Goal: Transaction & Acquisition: Purchase product/service

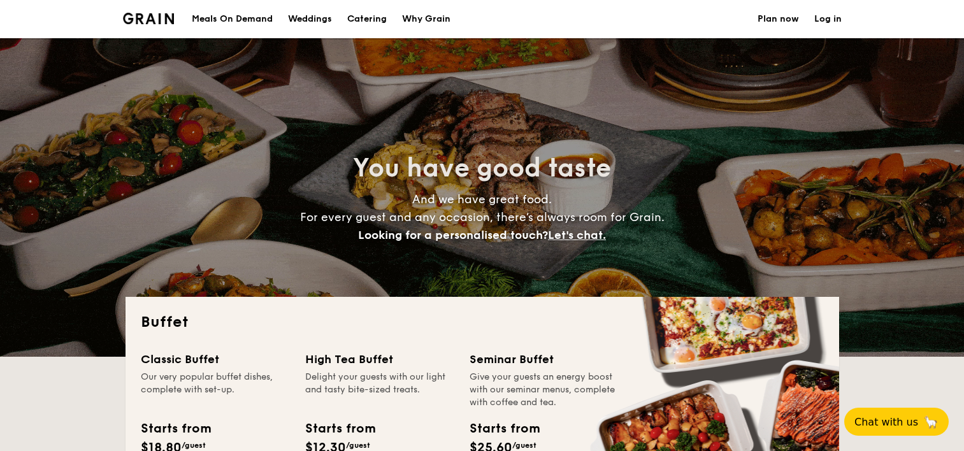
select select
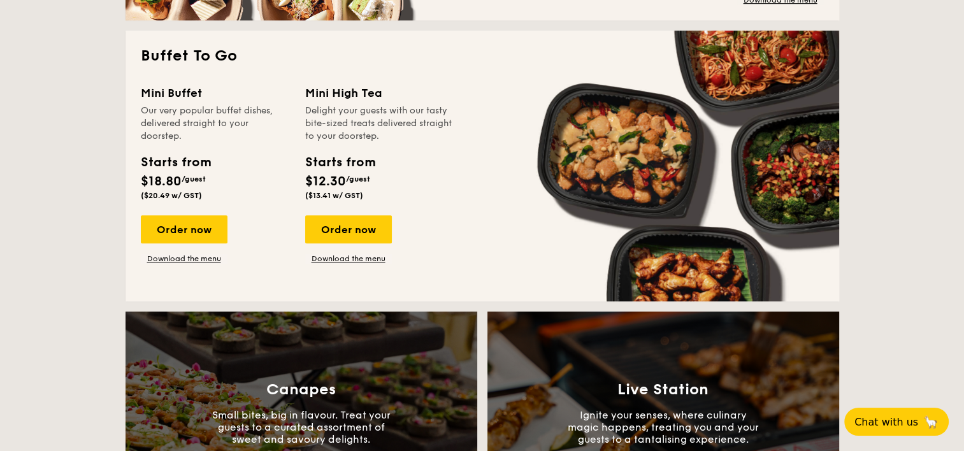
scroll to position [765, 0]
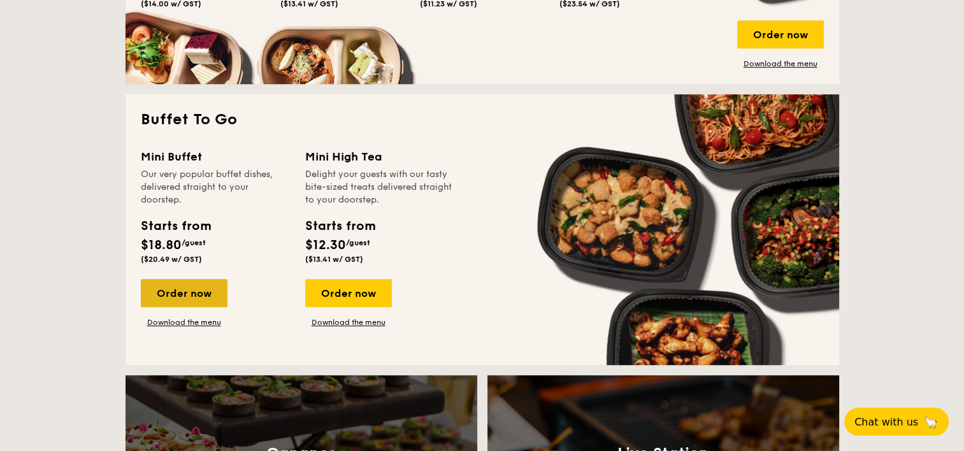
click at [194, 296] on div "Order now" at bounding box center [184, 293] width 87 height 28
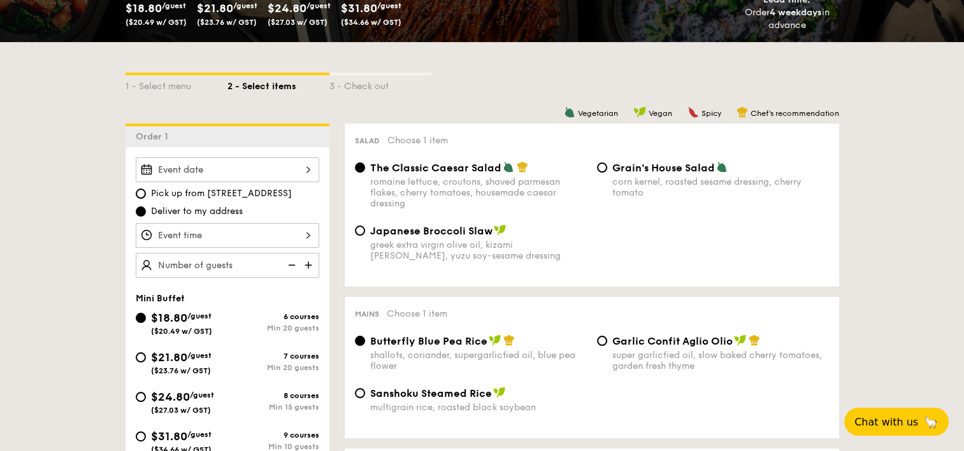
scroll to position [255, 0]
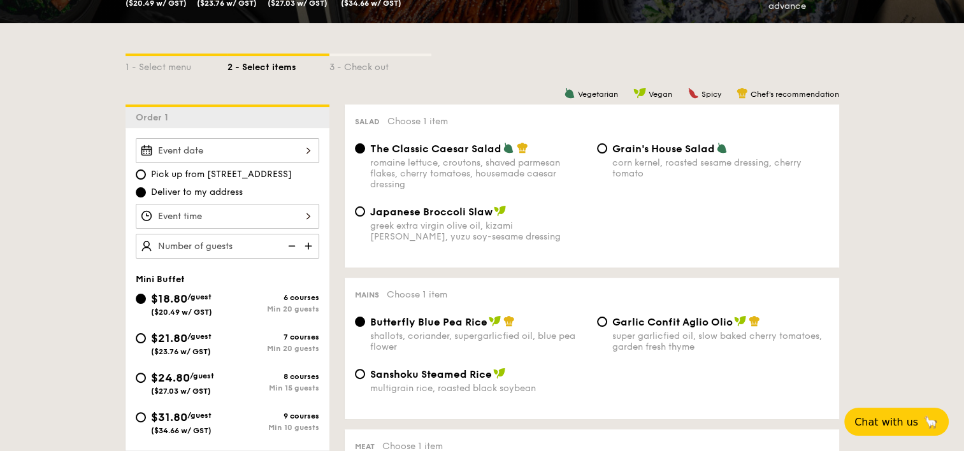
click at [306, 153] on div at bounding box center [228, 150] width 184 height 25
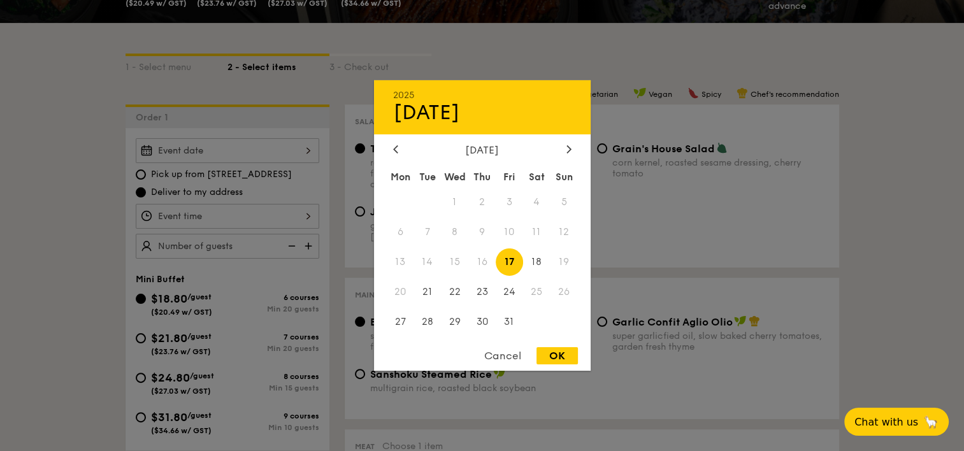
click at [509, 259] on span "17" at bounding box center [509, 262] width 27 height 27
click at [558, 356] on div "OK" at bounding box center [557, 355] width 41 height 17
type input "[DATE]"
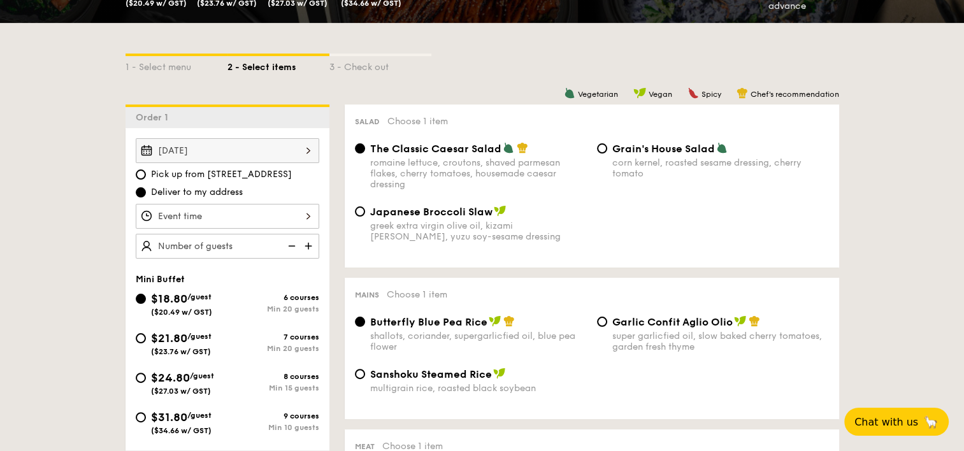
click at [308, 219] on div at bounding box center [228, 216] width 184 height 25
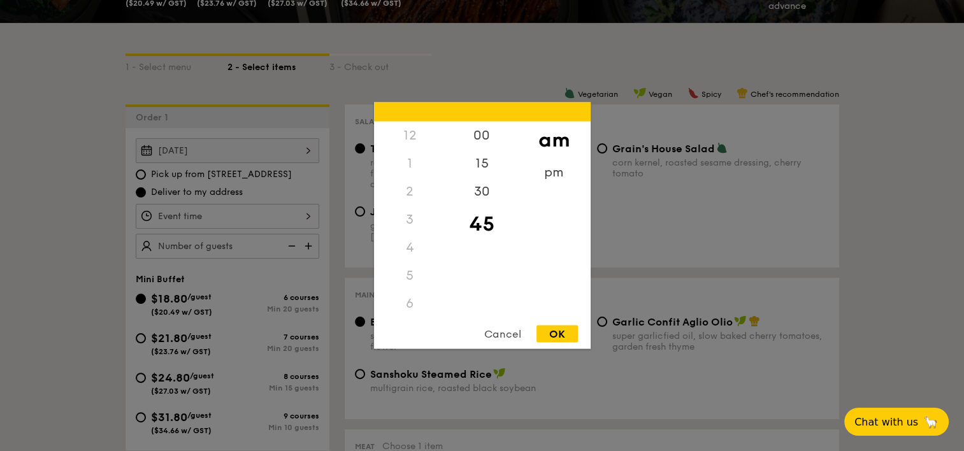
scroll to position [151, 0]
click at [553, 177] on div "pm" at bounding box center [554, 177] width 72 height 37
click at [416, 161] on div "6" at bounding box center [410, 157] width 72 height 37
click at [479, 197] on div "30" at bounding box center [482, 196] width 72 height 37
click at [563, 334] on div "OK" at bounding box center [557, 334] width 41 height 17
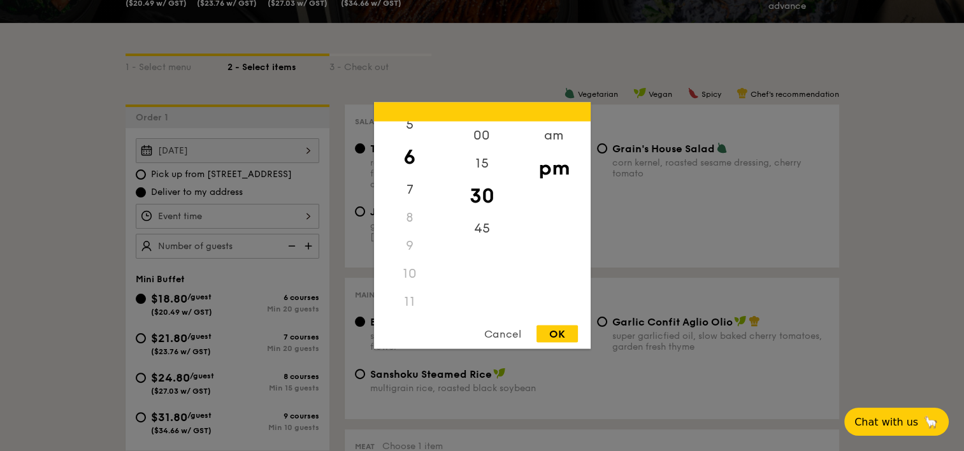
type input "6:30PM"
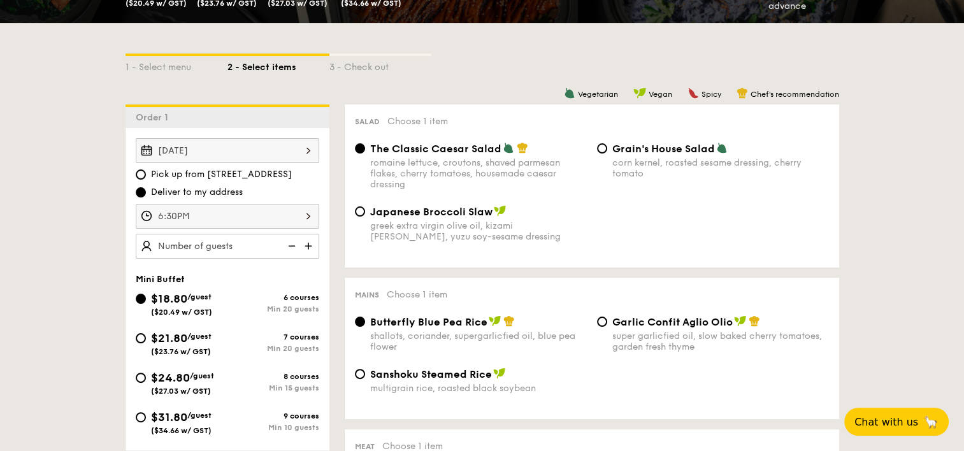
click at [307, 249] on img at bounding box center [309, 246] width 19 height 24
click at [290, 247] on img at bounding box center [290, 246] width 19 height 24
click at [291, 246] on img at bounding box center [290, 246] width 19 height 24
click at [319, 184] on div "Pick up from [STREET_ADDRESS] Deliver to my address" at bounding box center [228, 183] width 184 height 31
click at [293, 246] on img at bounding box center [290, 246] width 19 height 24
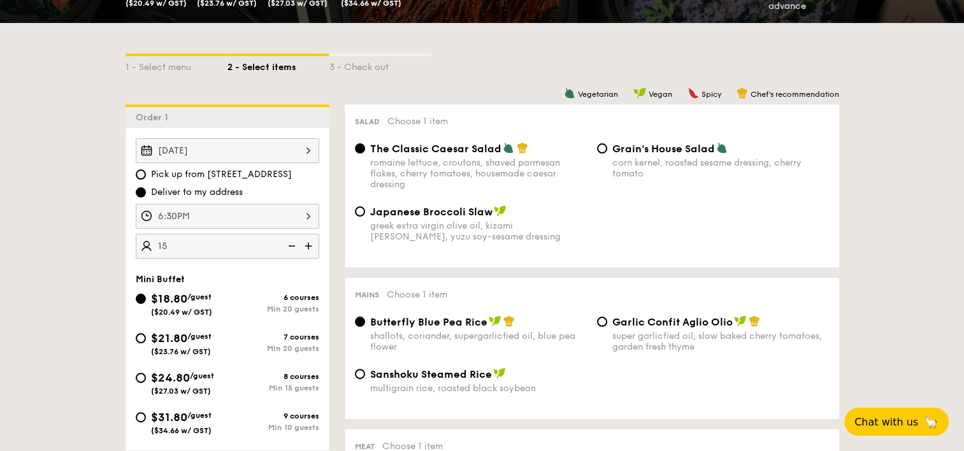
click at [293, 246] on img at bounding box center [290, 246] width 19 height 24
click at [307, 245] on img at bounding box center [309, 246] width 19 height 24
click at [291, 245] on img at bounding box center [290, 246] width 19 height 24
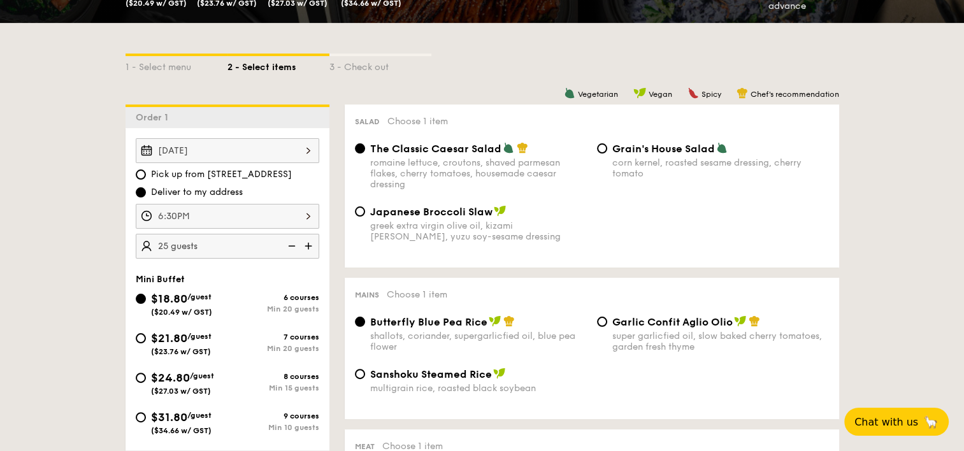
click at [290, 245] on img at bounding box center [290, 246] width 19 height 24
type input "20 guests"
click at [290, 245] on img at bounding box center [290, 246] width 19 height 24
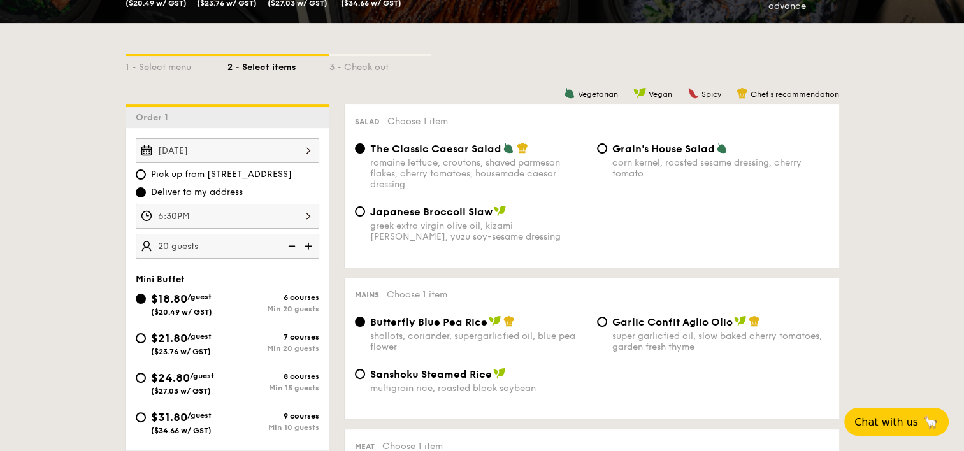
click at [290, 245] on img at bounding box center [290, 246] width 19 height 24
click at [312, 183] on div "Pick up from [STREET_ADDRESS] Deliver to my address" at bounding box center [228, 183] width 184 height 31
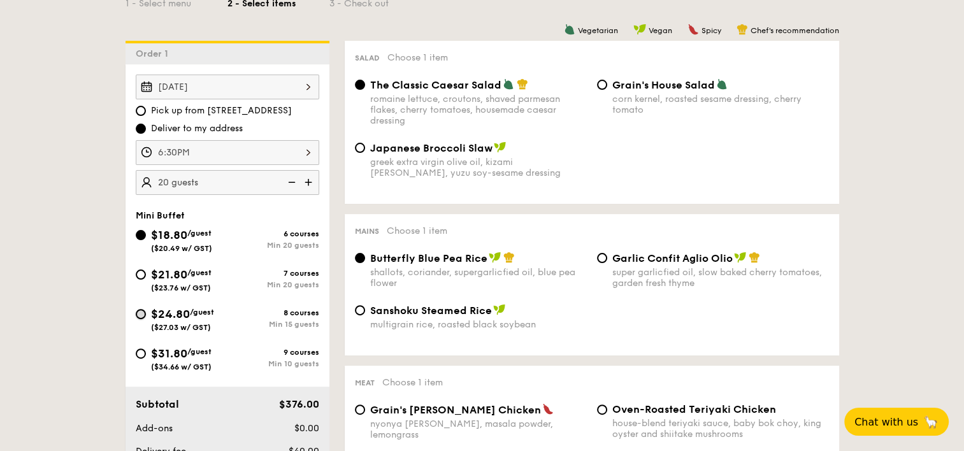
click at [141, 314] on input "$24.80 /guest ($27.03 w/ GST) 8 courses Min 15 guests" at bounding box center [141, 314] width 10 height 10
radio input "true"
radio input "false"
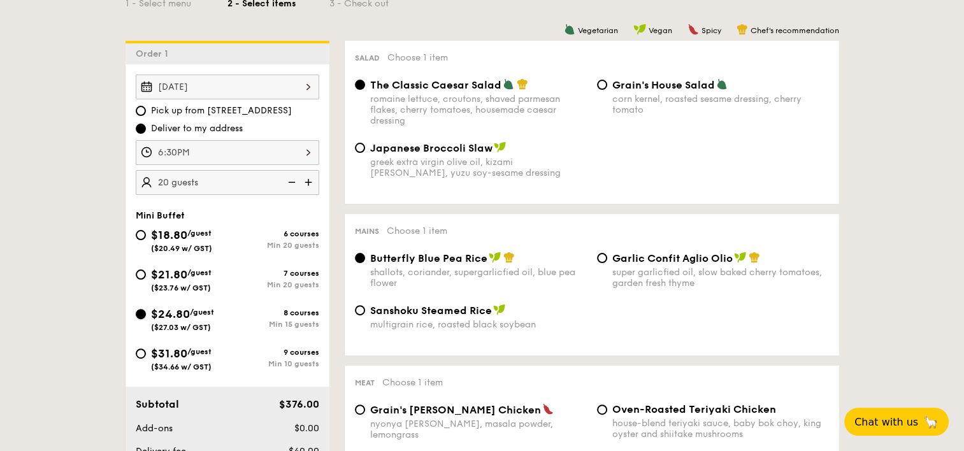
radio input "true"
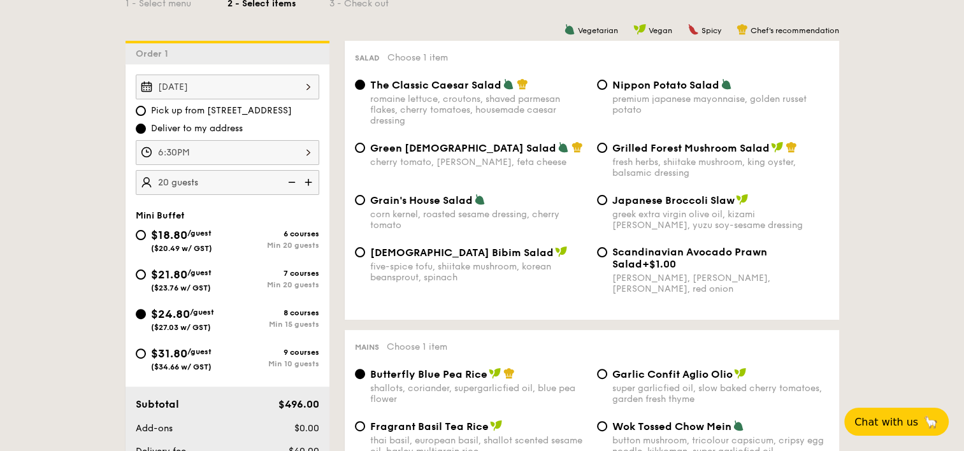
click at [294, 180] on img at bounding box center [290, 182] width 19 height 24
type input "15 guests"
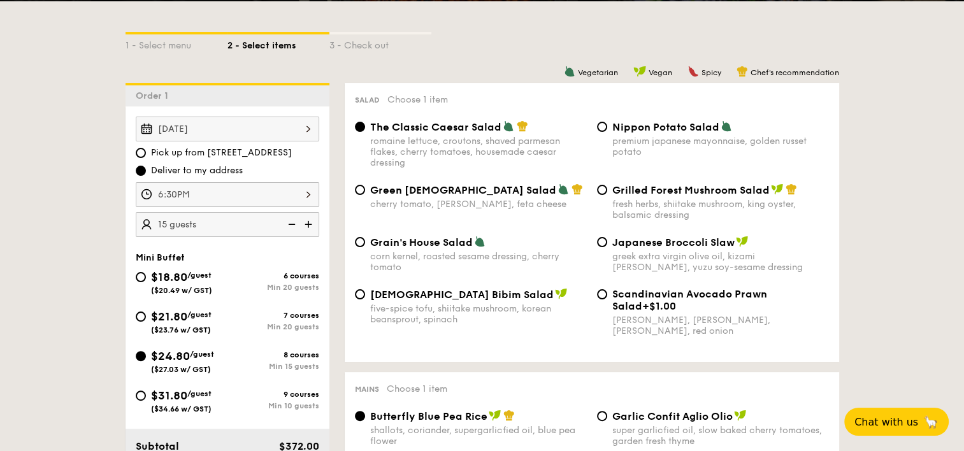
scroll to position [255, 0]
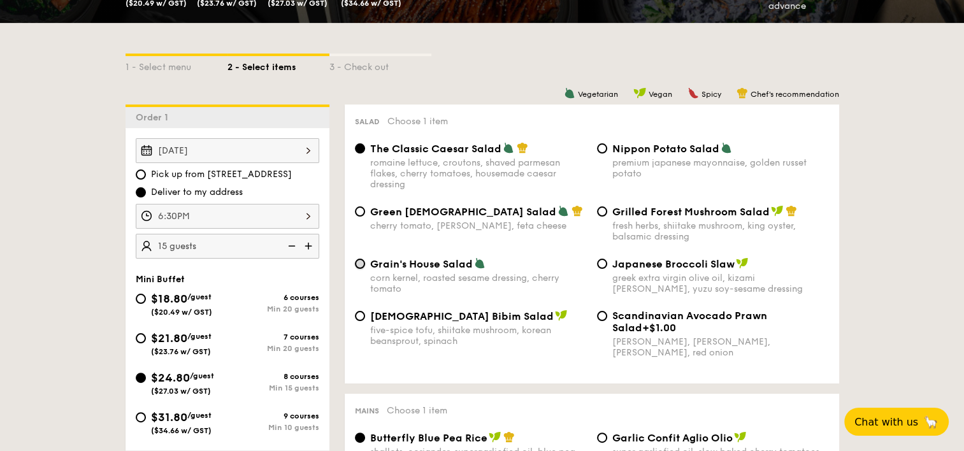
click at [359, 265] on input "Grain's House Salad corn kernel, roasted sesame dressing, cherry tomato" at bounding box center [360, 264] width 10 height 10
radio input "true"
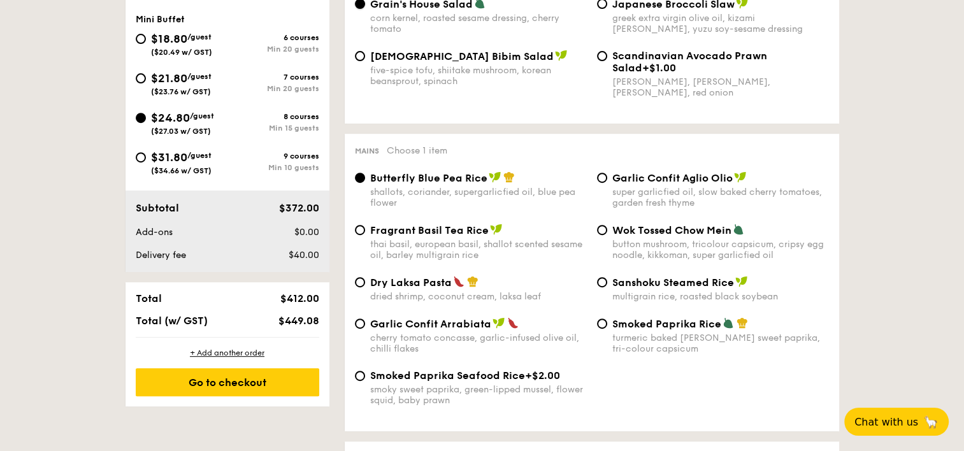
scroll to position [510, 0]
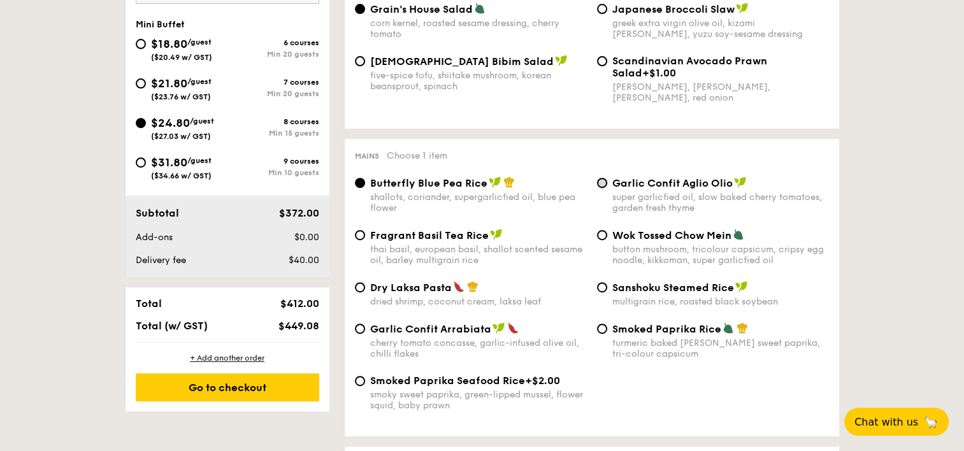
click at [604, 188] on input "Garlic Confit Aglio Olio super garlicfied oil, slow baked cherry tomatoes, gard…" at bounding box center [602, 183] width 10 height 10
radio input "true"
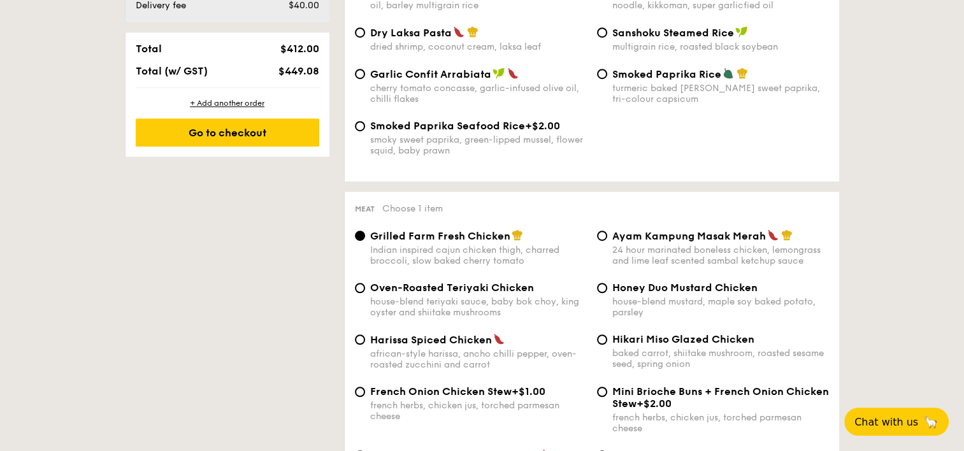
scroll to position [828, 0]
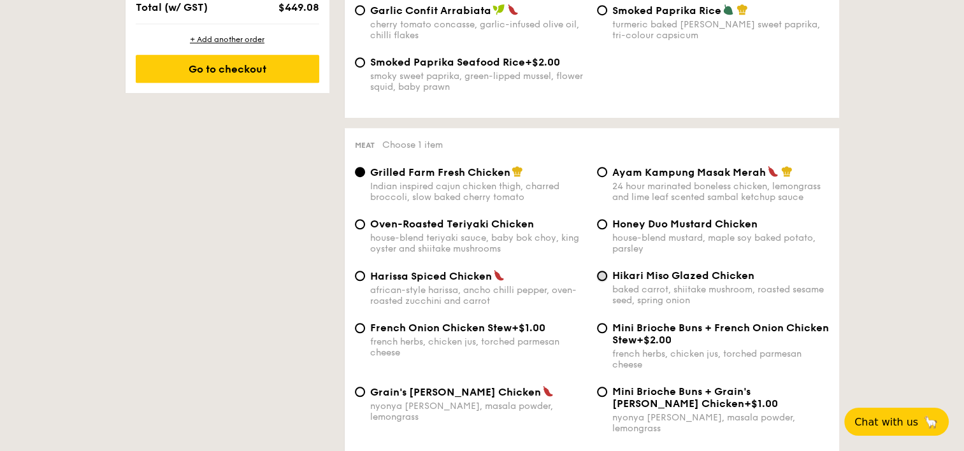
click at [604, 281] on input "Hikari Miso Glazed Chicken baked carrot, shiitake mushroom, roasted sesame seed…" at bounding box center [602, 276] width 10 height 10
radio input "true"
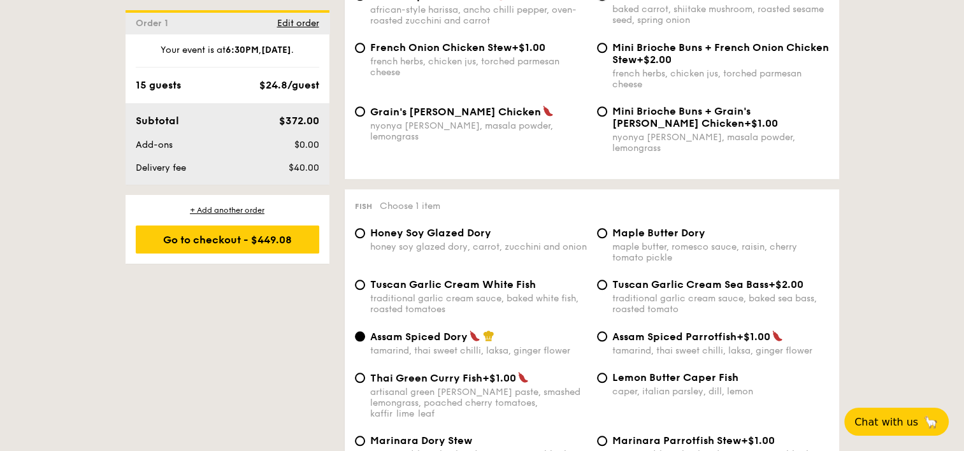
scroll to position [1147, 0]
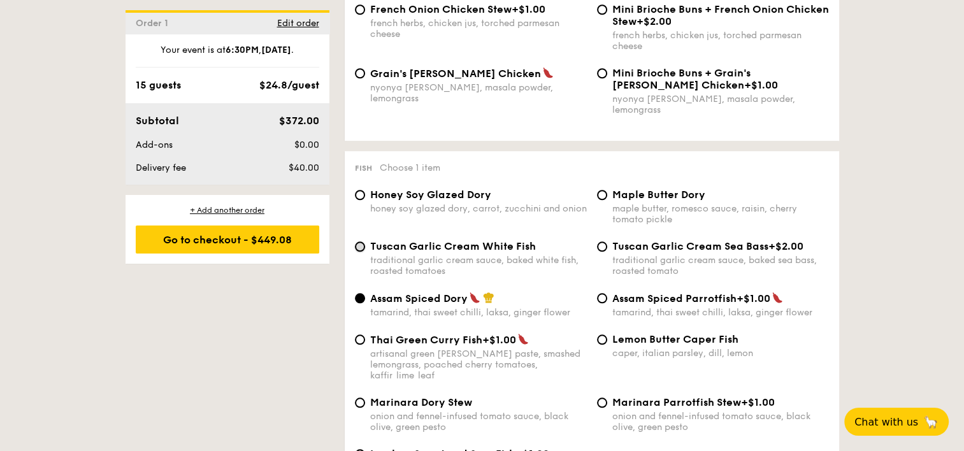
click at [361, 245] on input "Tuscan Garlic Cream White Fish traditional garlic cream sauce, baked white fish…" at bounding box center [360, 247] width 10 height 10
radio input "true"
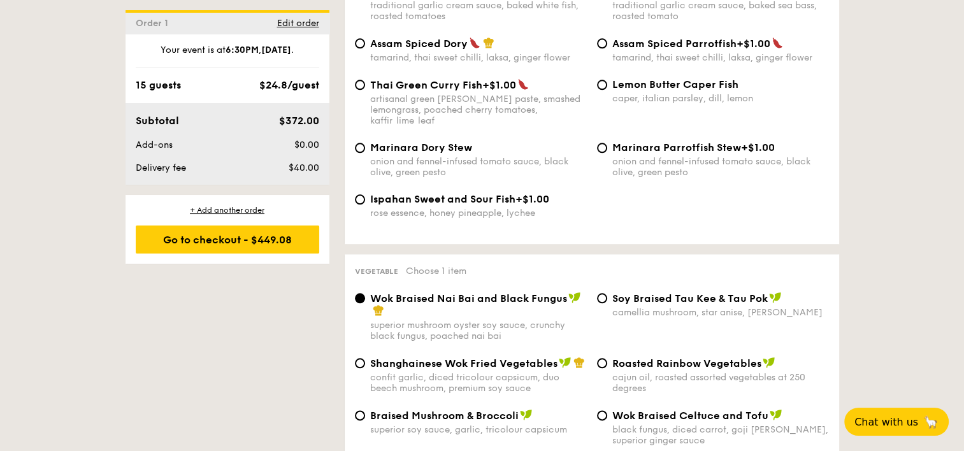
scroll to position [1466, 0]
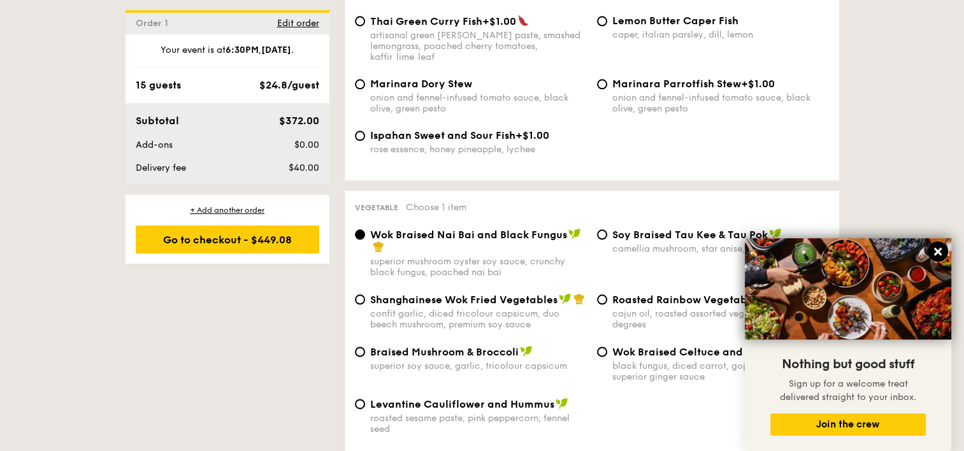
click at [941, 250] on icon at bounding box center [937, 251] width 11 height 11
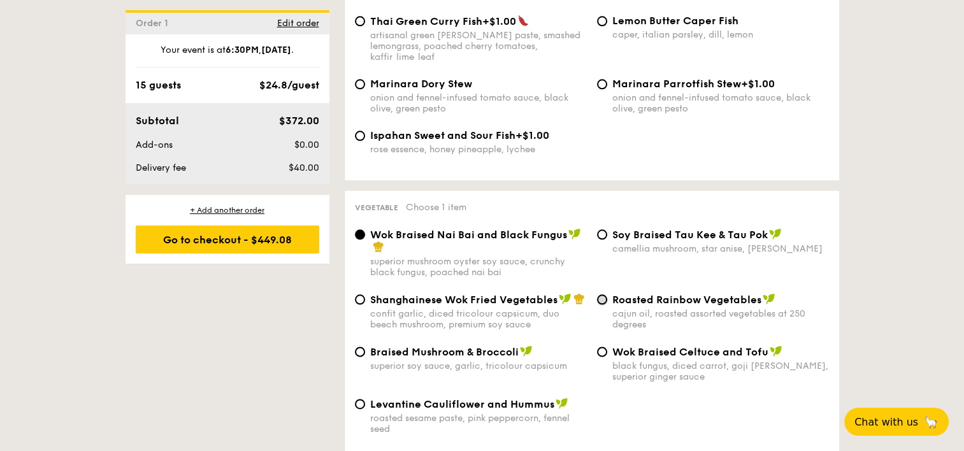
click at [606, 294] on input "Roasted Rainbow Vegetables cajun oil, roasted assorted vegetables at 250 degrees" at bounding box center [602, 299] width 10 height 10
radio input "true"
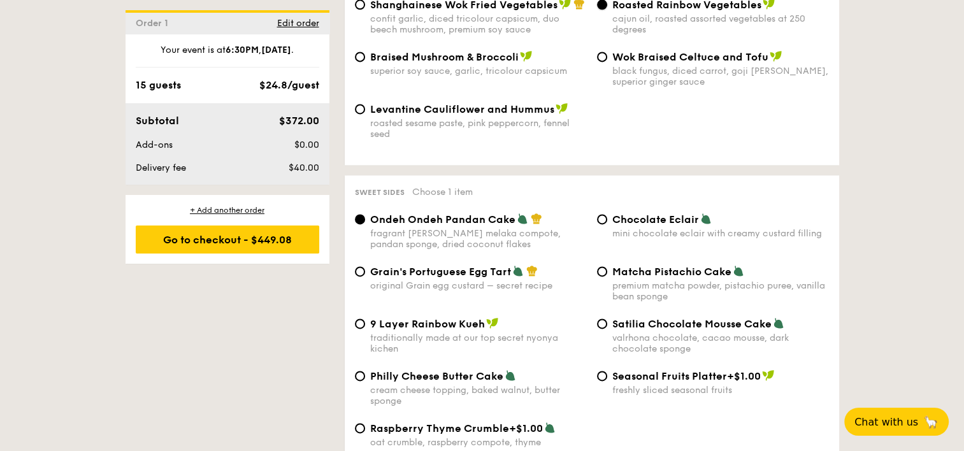
scroll to position [1721, 0]
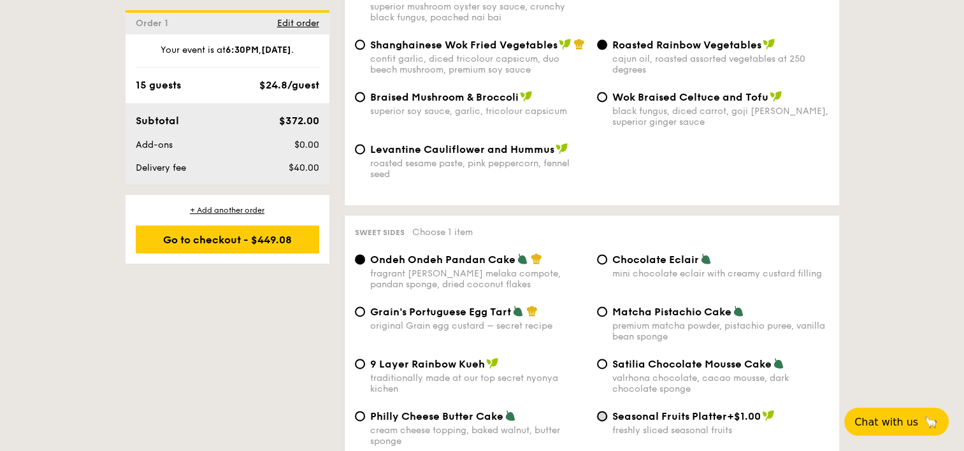
click at [600, 413] on input "Seasonal Fruits Platter +$1.00 freshly sliced seasonal fruits" at bounding box center [602, 416] width 10 height 10
radio input "true"
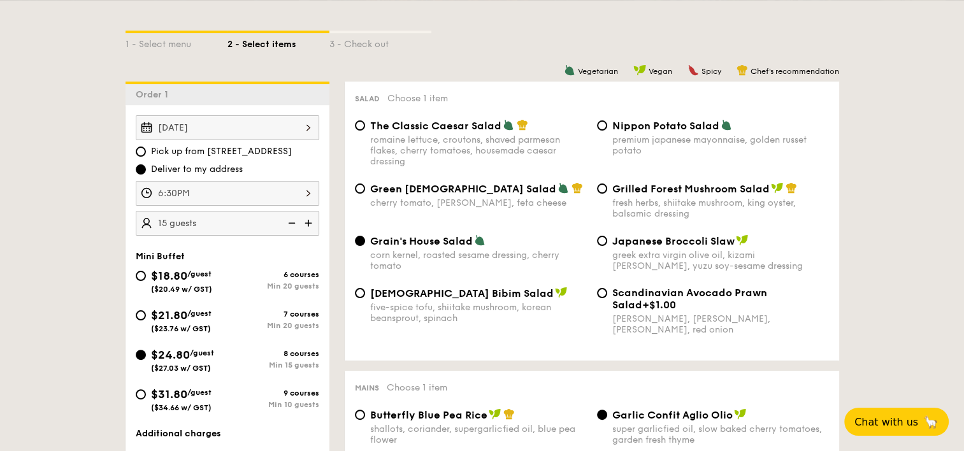
scroll to position [255, 0]
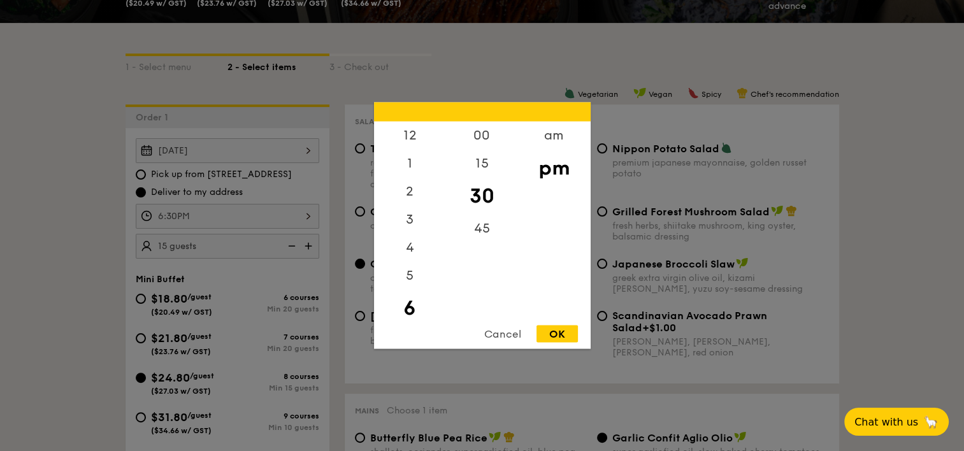
click at [303, 214] on div "6:30PM 12 1 2 3 4 5 6 7 8 9 10 11 00 15 30 45 am pm Cancel OK" at bounding box center [228, 216] width 184 height 25
click at [407, 308] on div "7" at bounding box center [410, 317] width 72 height 37
click at [484, 140] on div "00" at bounding box center [482, 140] width 72 height 37
click at [555, 334] on div "OK" at bounding box center [557, 334] width 41 height 17
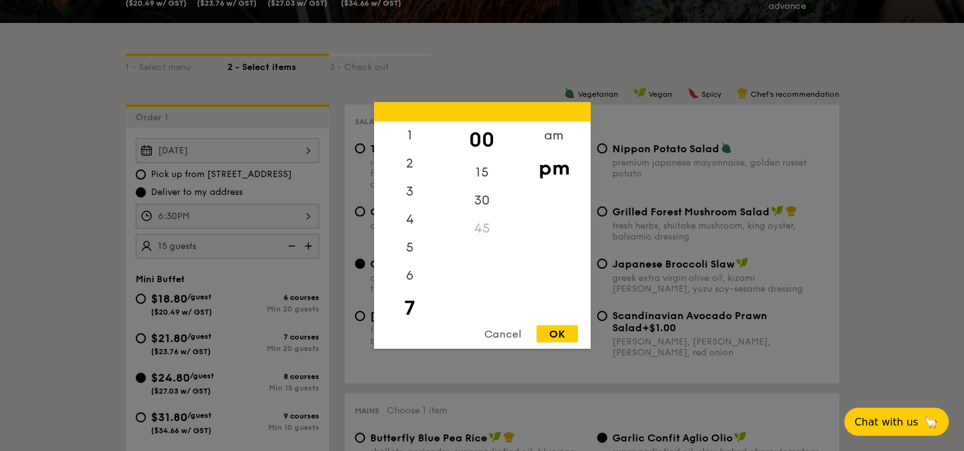
type input "7:00PM"
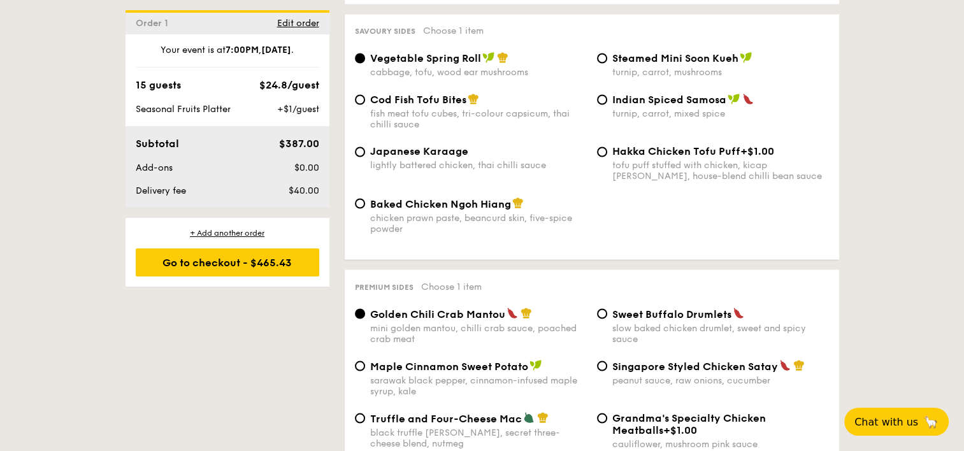
scroll to position [1848, 0]
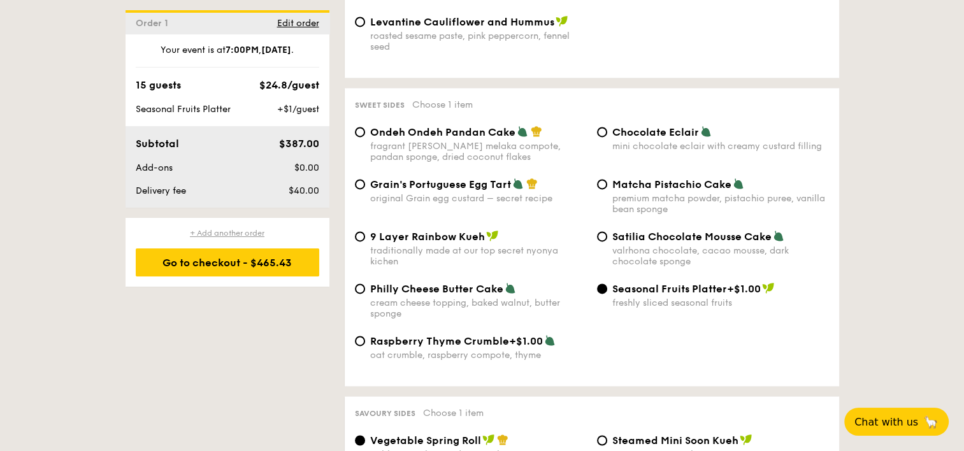
click at [253, 235] on div "+ Add another order" at bounding box center [228, 233] width 184 height 10
radio input "true"
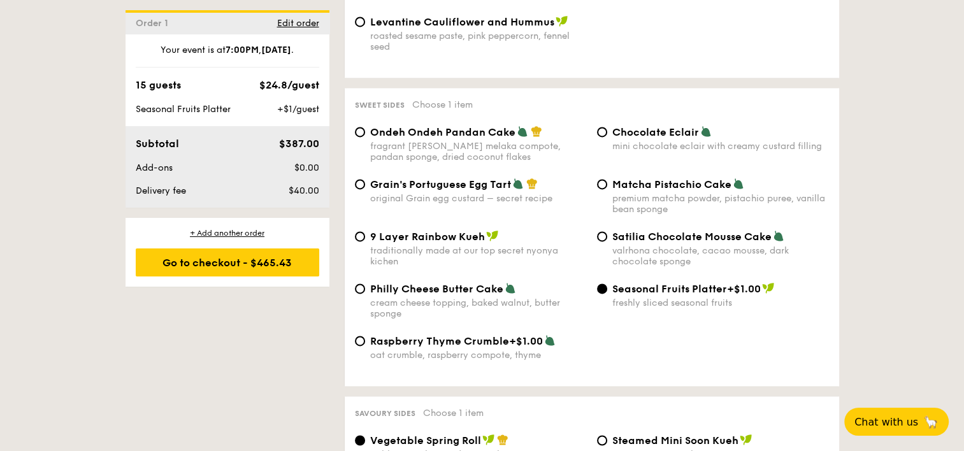
radio input "true"
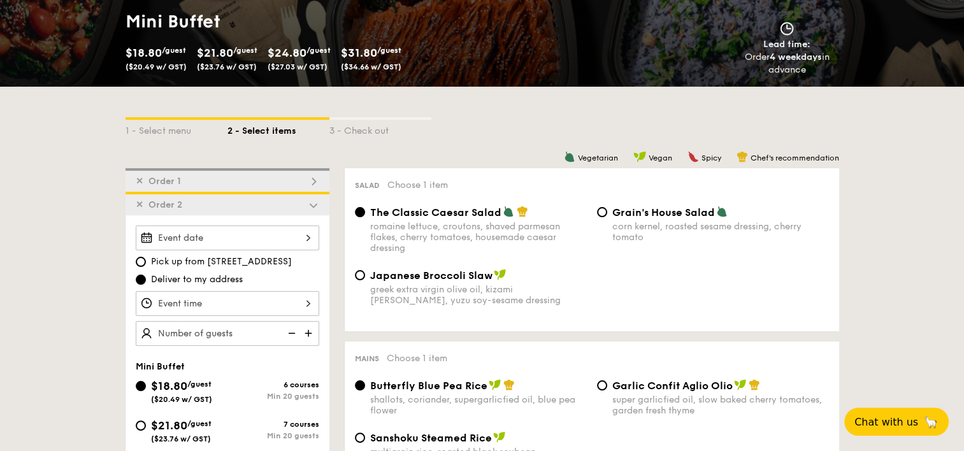
scroll to position [255, 0]
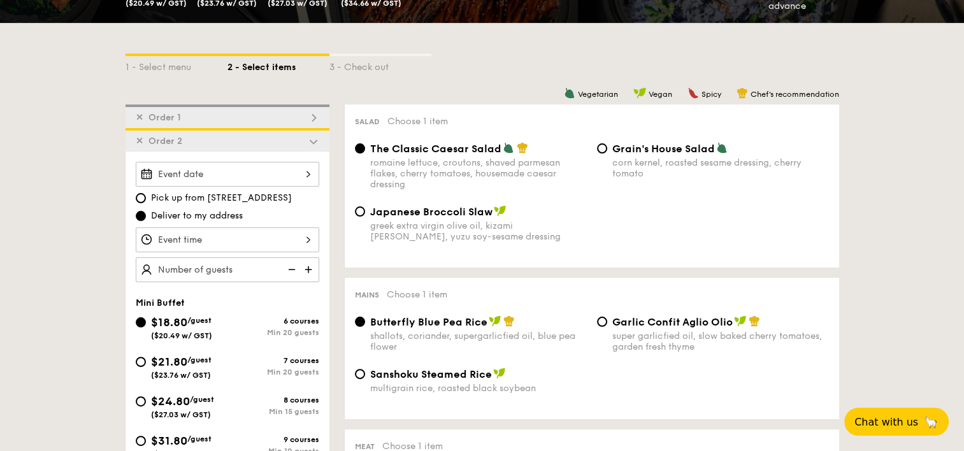
click at [137, 141] on span "✕" at bounding box center [140, 141] width 8 height 11
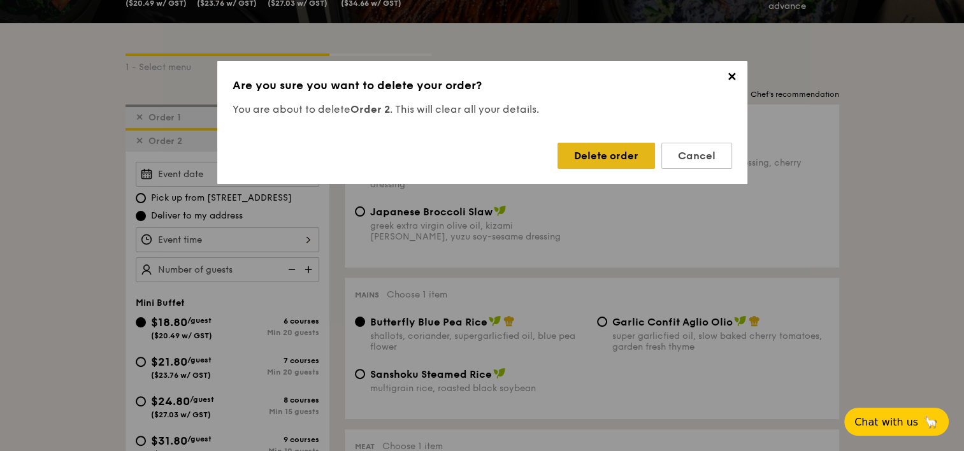
click at [630, 150] on div "Delete order" at bounding box center [607, 156] width 98 height 26
radio input "false"
radio input "true"
radio input "false"
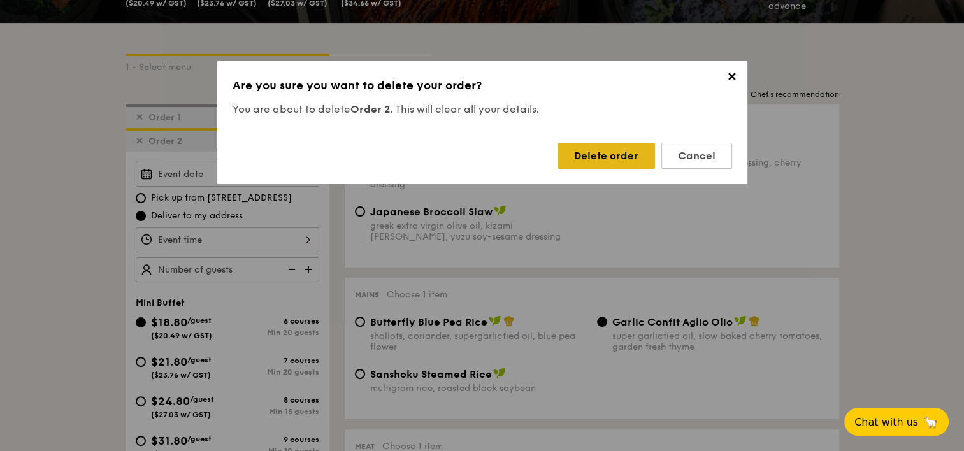
radio input "false"
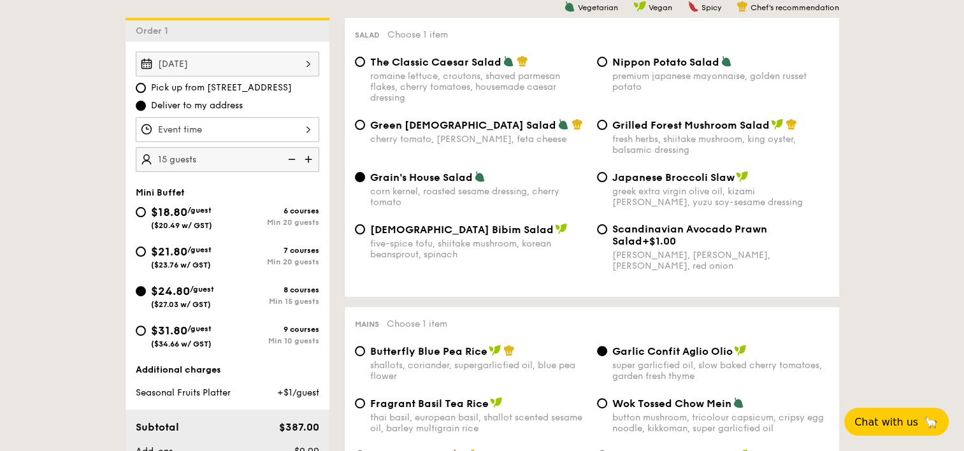
scroll to position [191, 0]
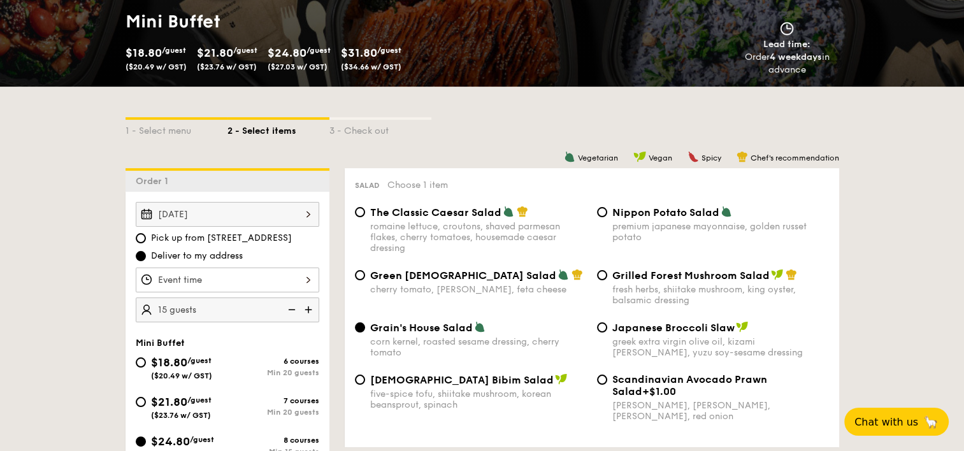
click at [310, 281] on div at bounding box center [228, 280] width 184 height 25
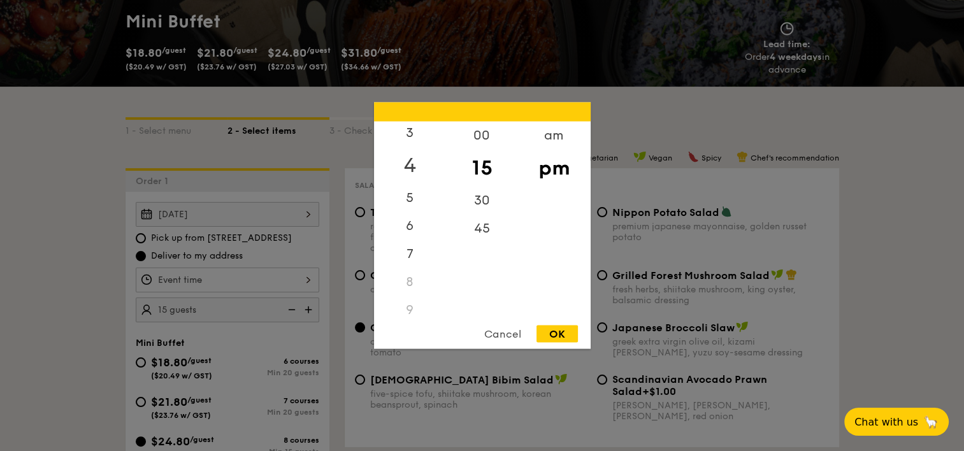
scroll to position [127, 0]
click at [409, 217] on div "7" at bounding box center [410, 217] width 72 height 37
click at [487, 135] on div "00" at bounding box center [482, 140] width 72 height 37
click at [553, 335] on div "OK" at bounding box center [557, 334] width 41 height 17
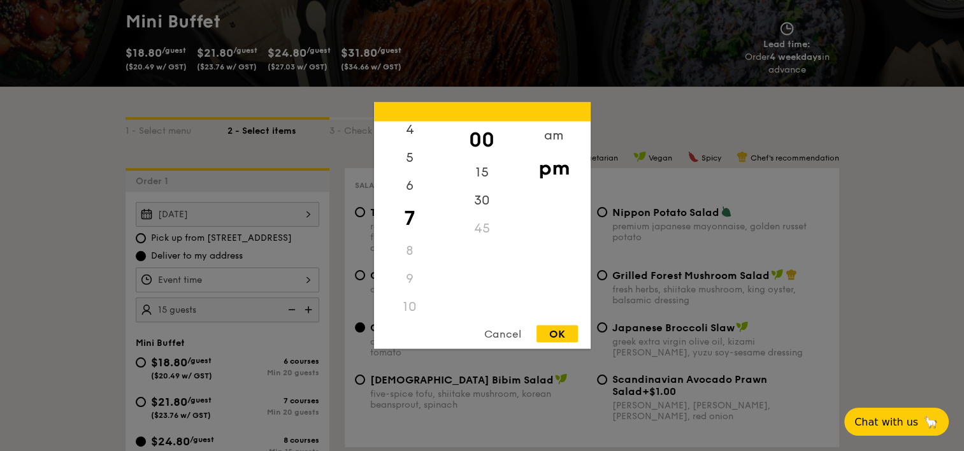
type input "7:00PM"
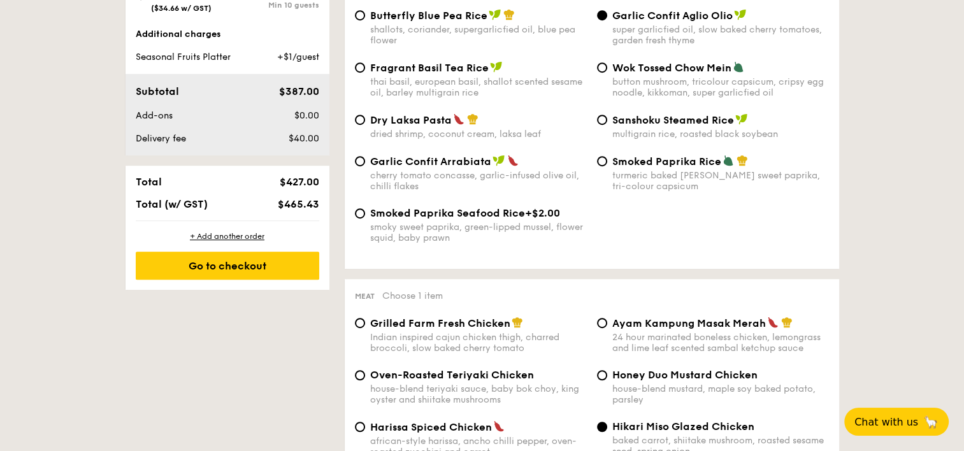
scroll to position [765, 0]
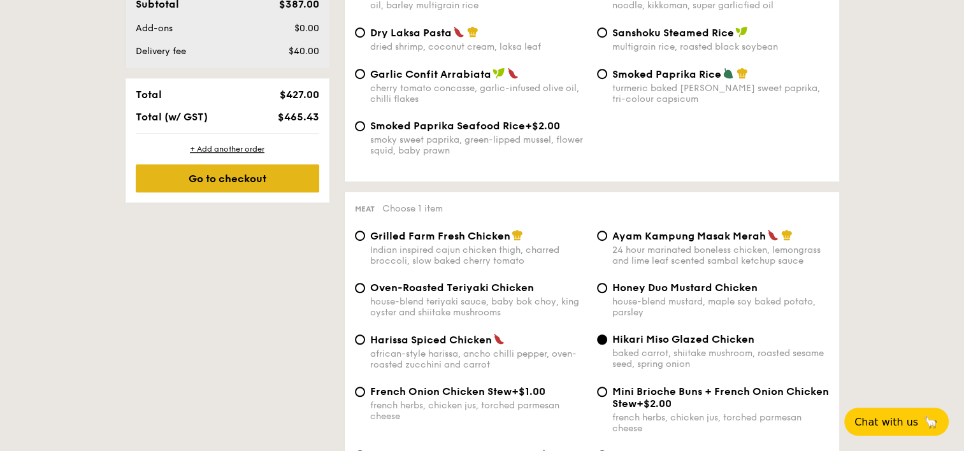
click at [241, 180] on div "Go to checkout" at bounding box center [228, 178] width 184 height 28
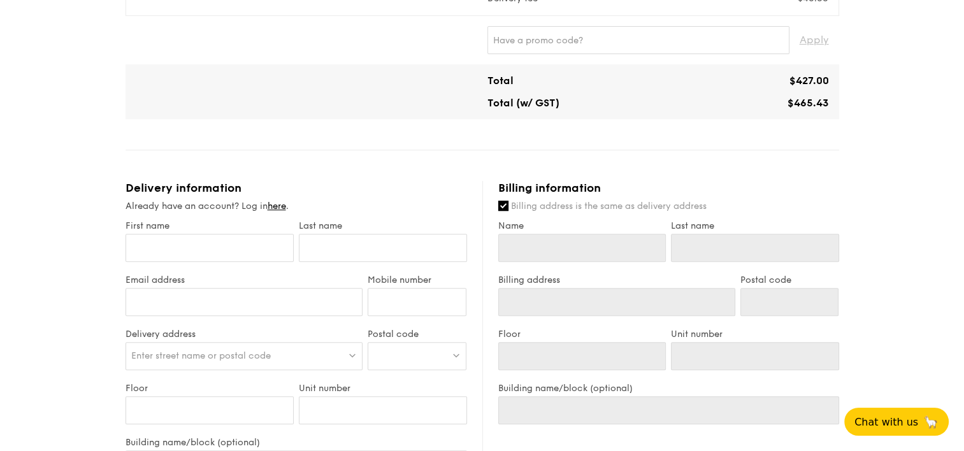
scroll to position [574, 0]
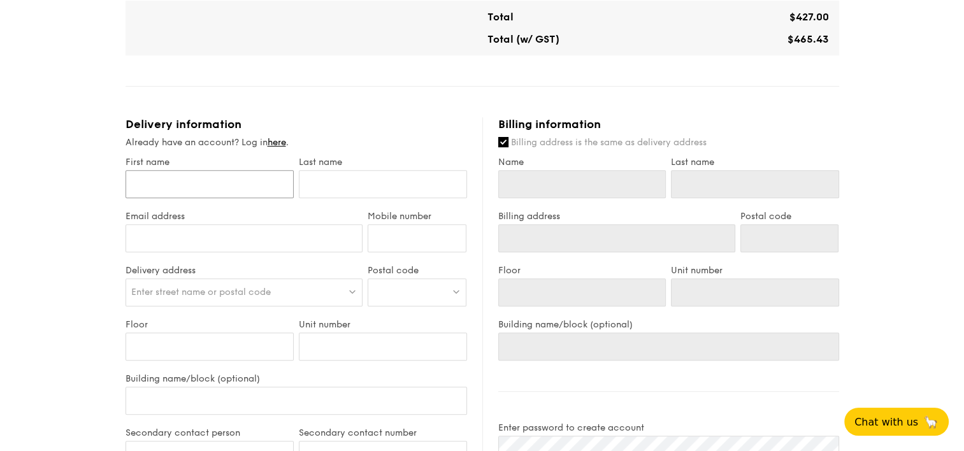
click at [215, 192] on input "First name" at bounding box center [210, 184] width 168 height 28
type input "S"
type input "Se"
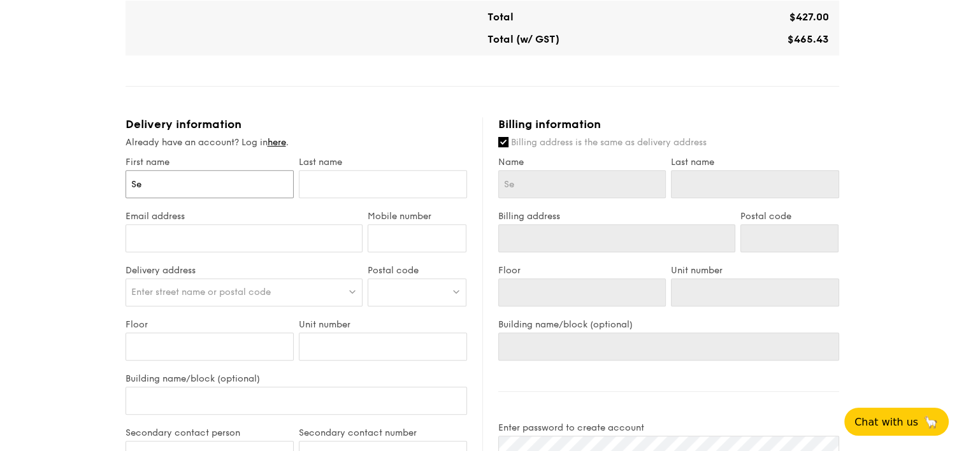
type input "Ser"
type input "Sere"
type input "Seren"
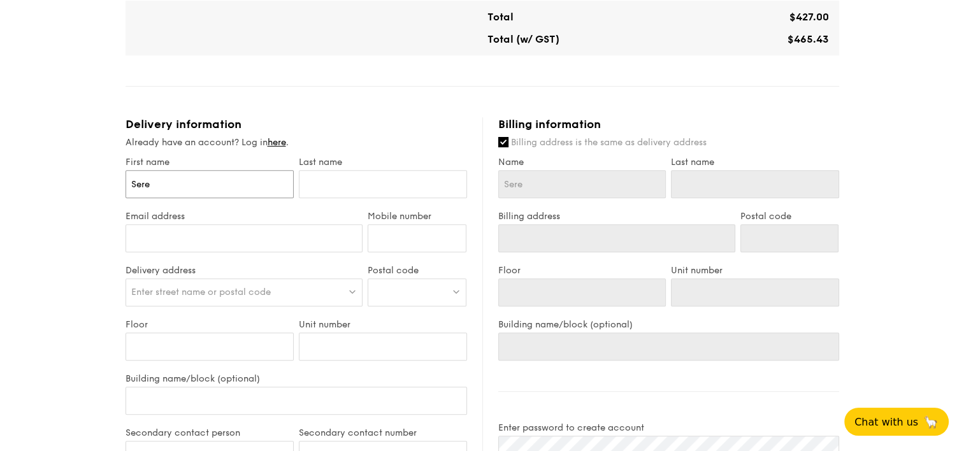
type input "Seren"
type input "[PERSON_NAME]"
click at [336, 184] on input "text" at bounding box center [383, 184] width 168 height 28
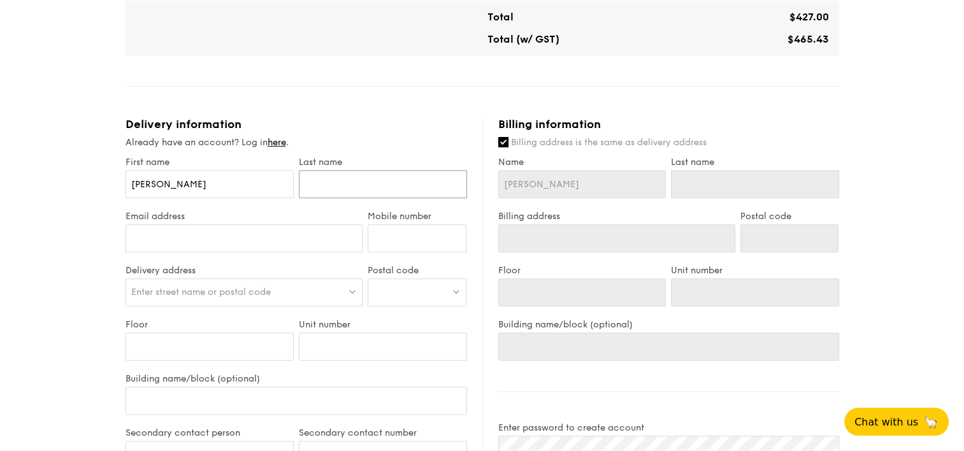
type input "N"
type input "Ne"
type input "Neo"
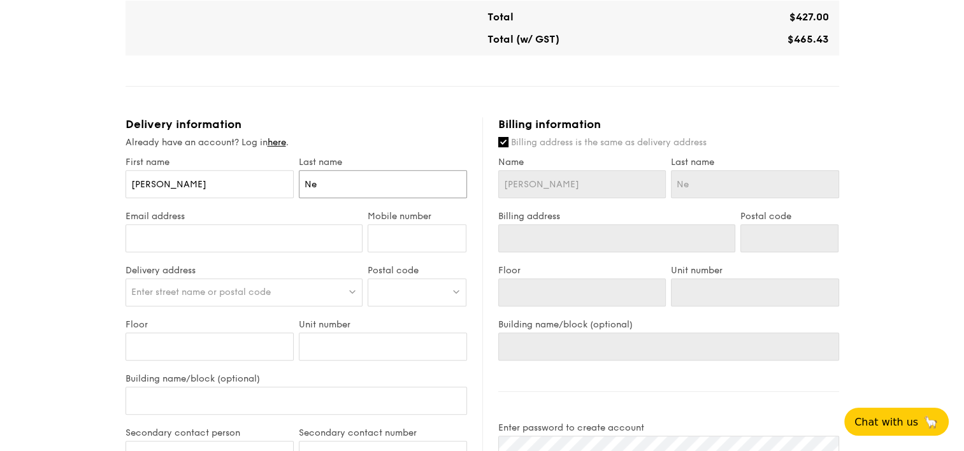
type input "Neo"
click at [267, 235] on input "Email address" at bounding box center [245, 238] width 238 height 28
type input "[EMAIL_ADDRESS][DOMAIN_NAME]"
type input "92239638"
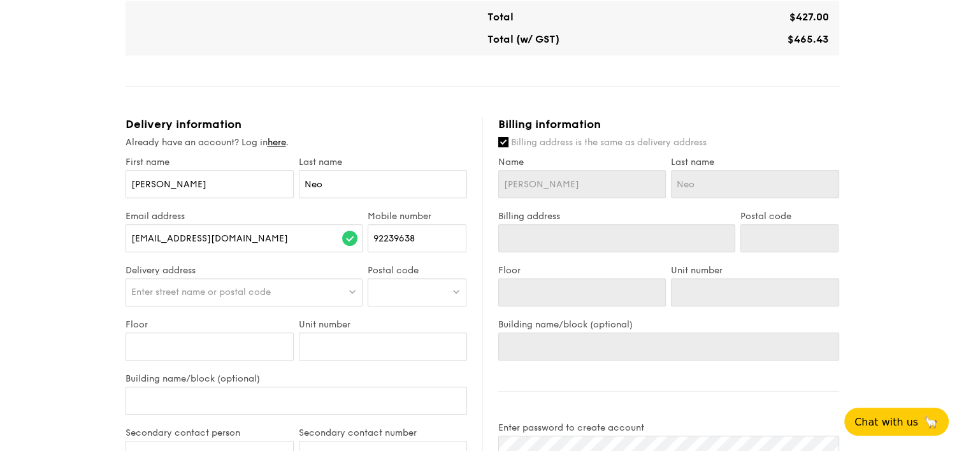
click at [395, 292] on div at bounding box center [417, 292] width 99 height 28
type input "126752"
click at [409, 325] on div "[STREET_ADDRESS]" at bounding box center [406, 318] width 66 height 13
type input "[STREET_ADDRESS]"
type input "126752"
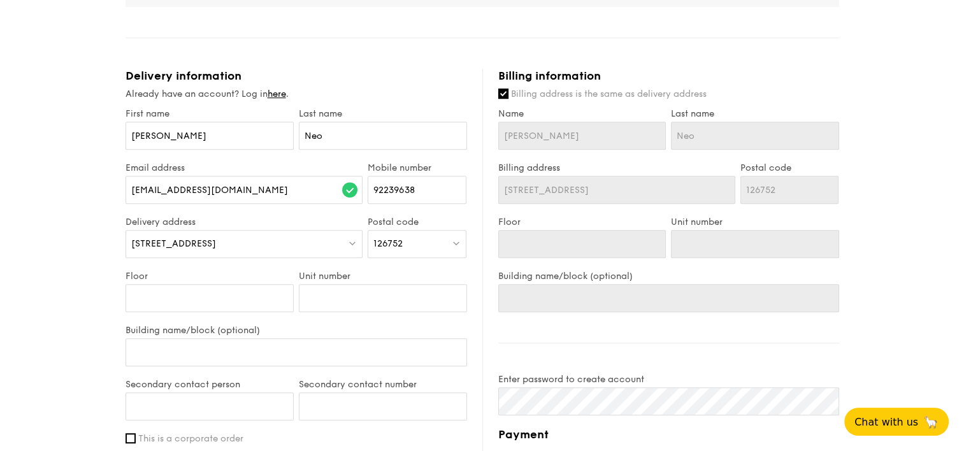
scroll to position [637, 0]
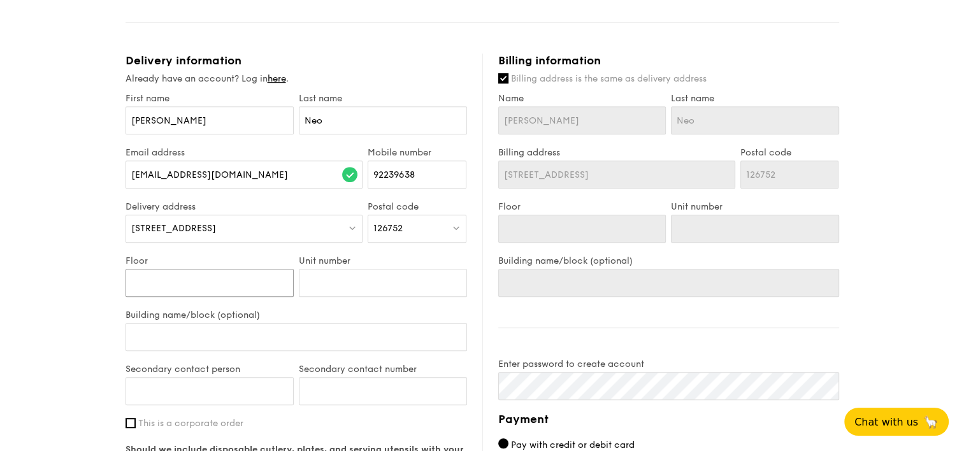
click at [226, 286] on input "Floor" at bounding box center [210, 283] width 168 height 28
type input "1"
type input "16"
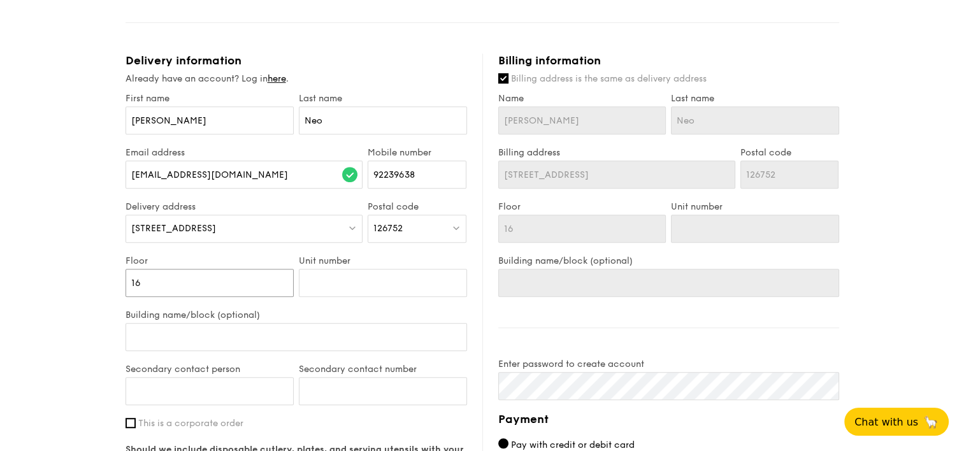
type input "16"
click at [338, 283] on input "Unit number" at bounding box center [383, 283] width 168 height 28
type input "1"
type input "19"
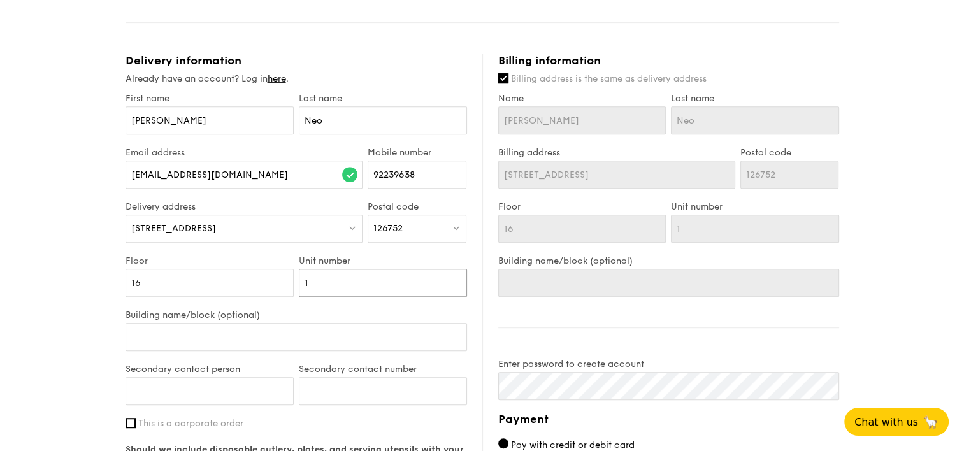
type input "19"
click at [234, 391] on input "Secondary contact person" at bounding box center [210, 391] width 168 height 28
click at [139, 393] on input "Grath" at bounding box center [210, 391] width 168 height 28
type input "[PERSON_NAME]"
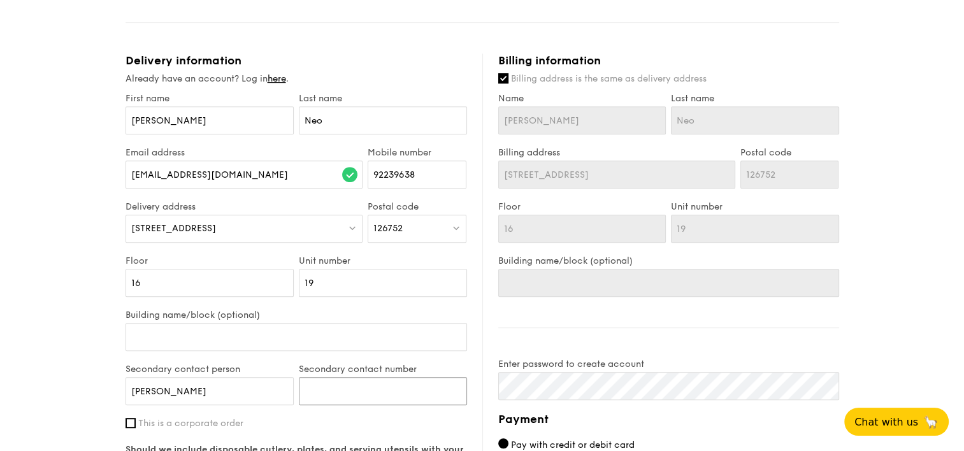
click at [367, 393] on input "Secondary contact number" at bounding box center [383, 391] width 168 height 28
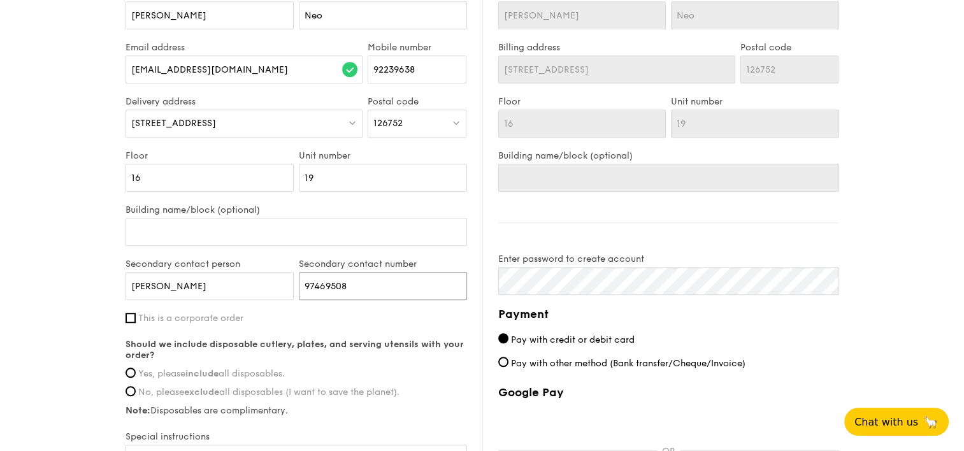
scroll to position [765, 0]
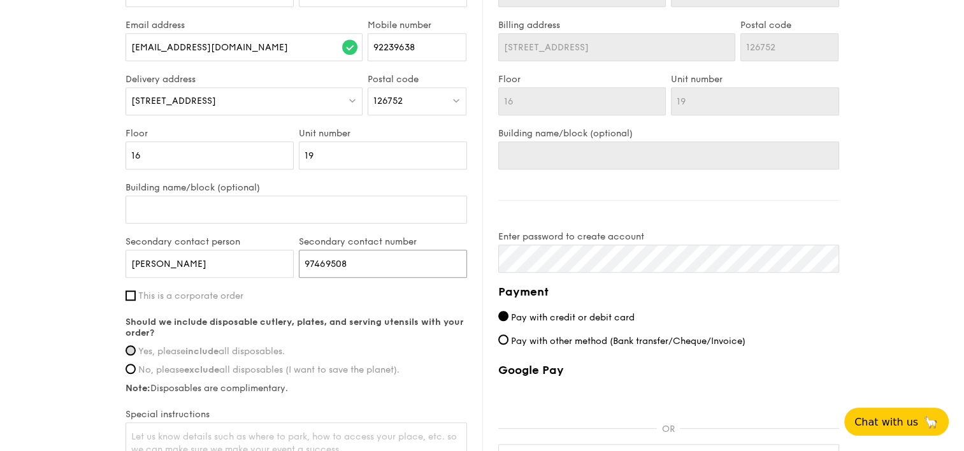
type input "97469508"
click at [128, 345] on input "Yes, please include all disposables." at bounding box center [131, 350] width 10 height 10
radio input "true"
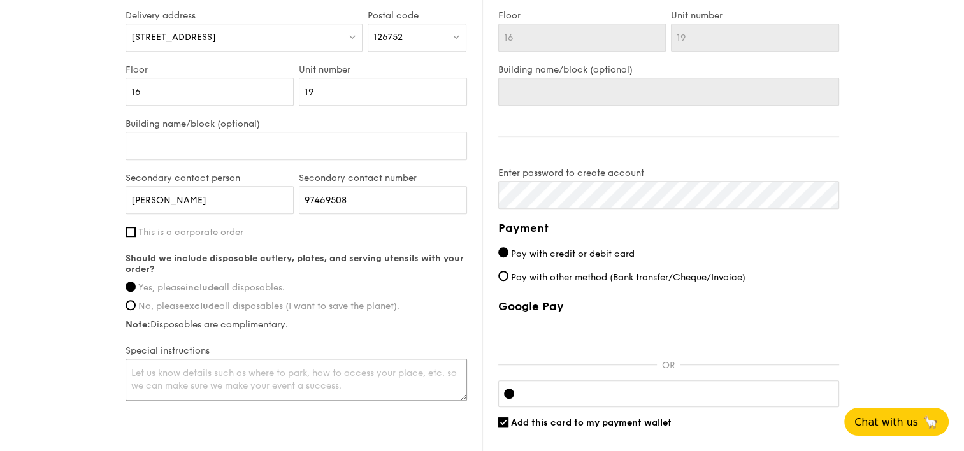
click at [328, 377] on textarea at bounding box center [297, 380] width 342 height 42
type textarea "d"
type textarea "C"
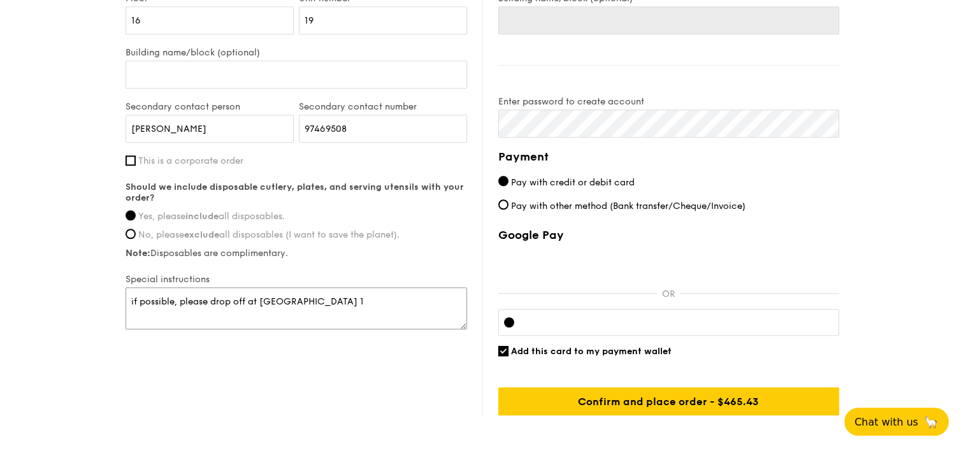
scroll to position [964, 0]
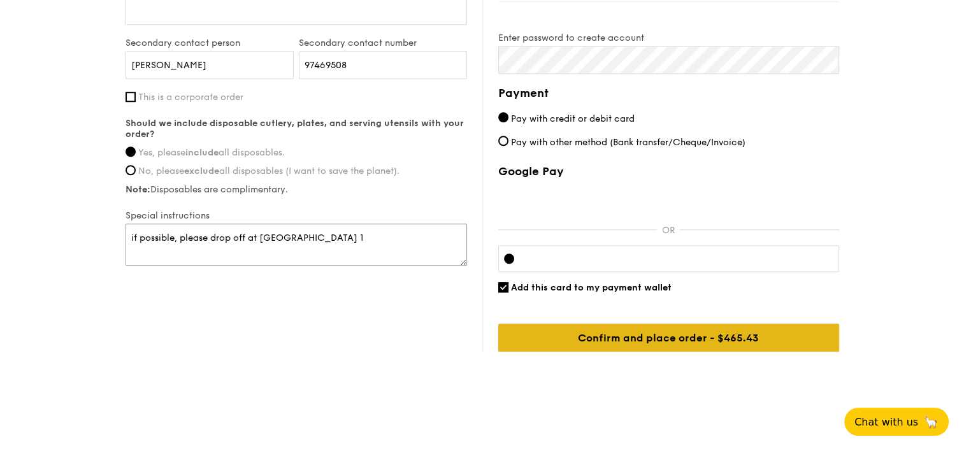
type textarea "if possible, please drop off at [GEOGRAPHIC_DATA] 1"
click at [682, 338] on input "Confirm and place order - $465.43" at bounding box center [668, 338] width 341 height 28
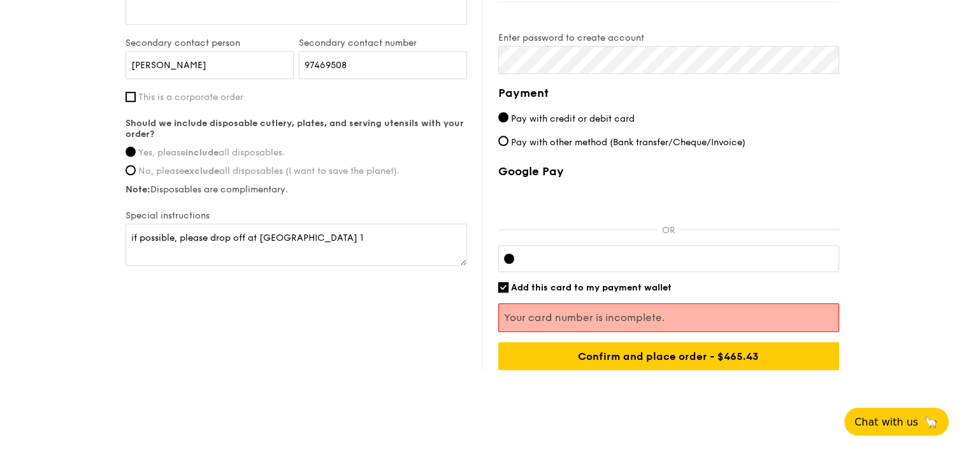
click at [502, 286] on input "Add this card to my payment wallet" at bounding box center [503, 287] width 10 height 10
checkbox input "false"
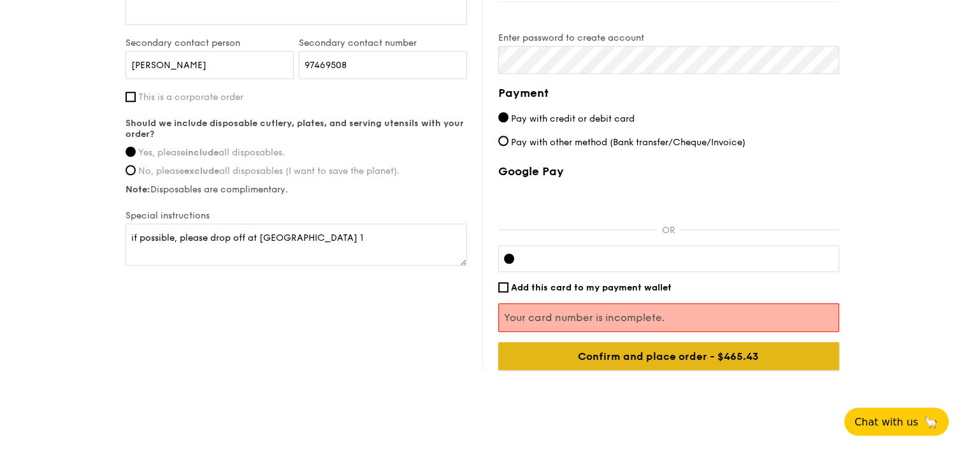
click at [696, 356] on input "Confirm and place order - $465.43" at bounding box center [668, 356] width 341 height 28
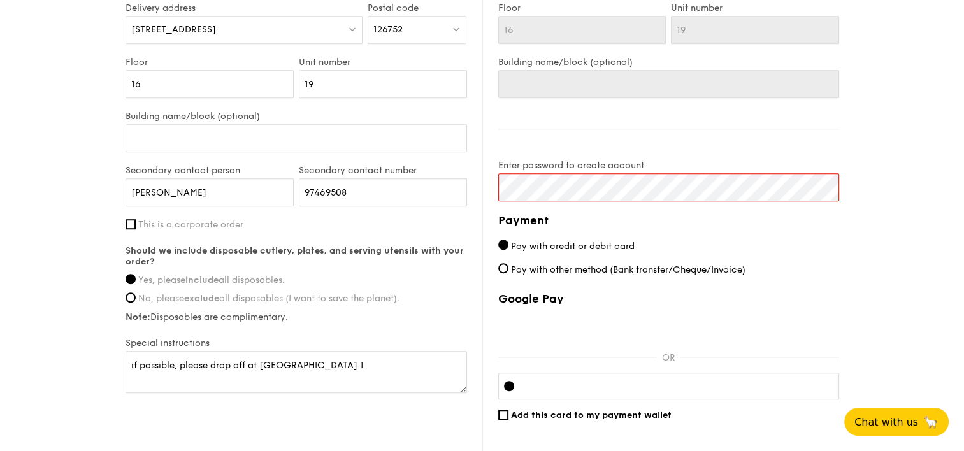
scroll to position [772, 0]
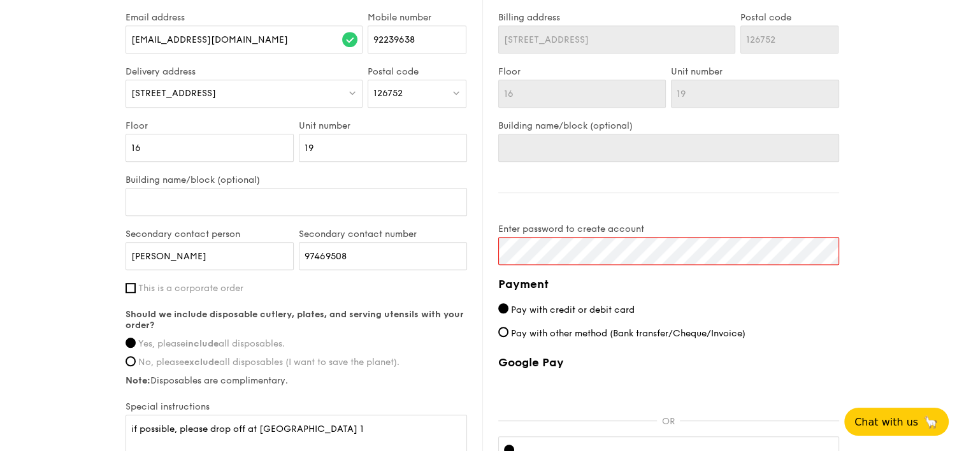
click at [548, 229] on label "Enter password to create account" at bounding box center [668, 229] width 341 height 11
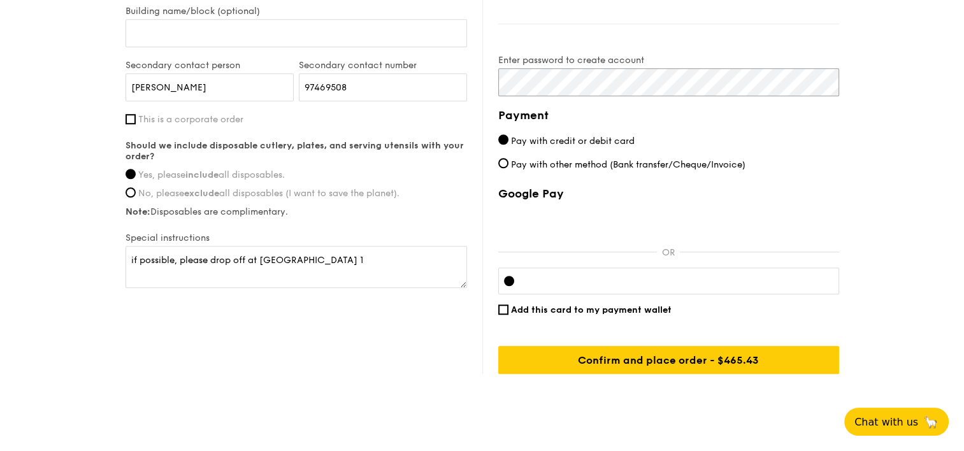
scroll to position [964, 0]
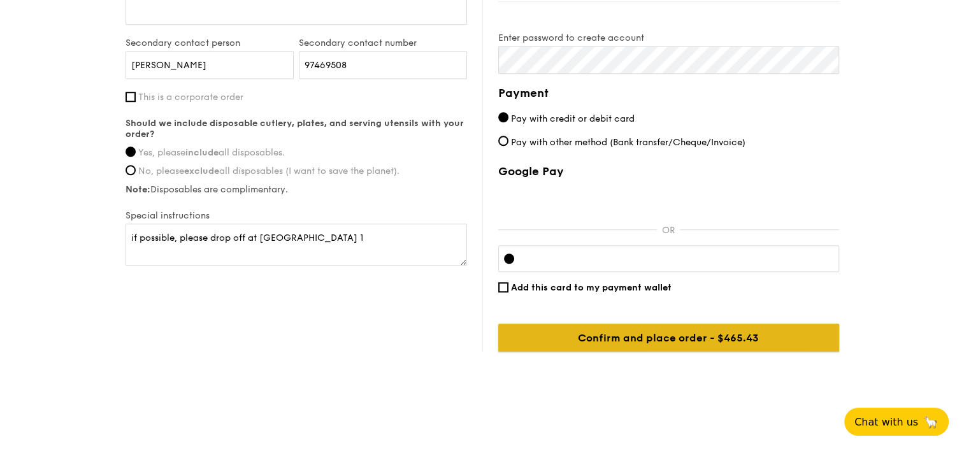
click at [709, 334] on input "Confirm and place order - $465.43" at bounding box center [668, 338] width 341 height 28
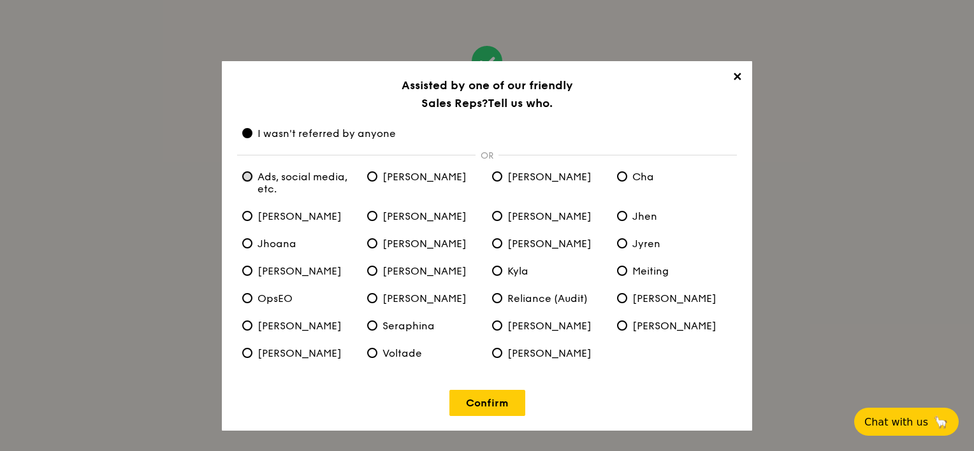
click at [245, 177] on etc\ "Ads, social media, etc." at bounding box center [247, 176] width 10 height 10
radio etc\ "true"
radio anyone "false"
click at [506, 405] on link "Confirm" at bounding box center [487, 403] width 76 height 26
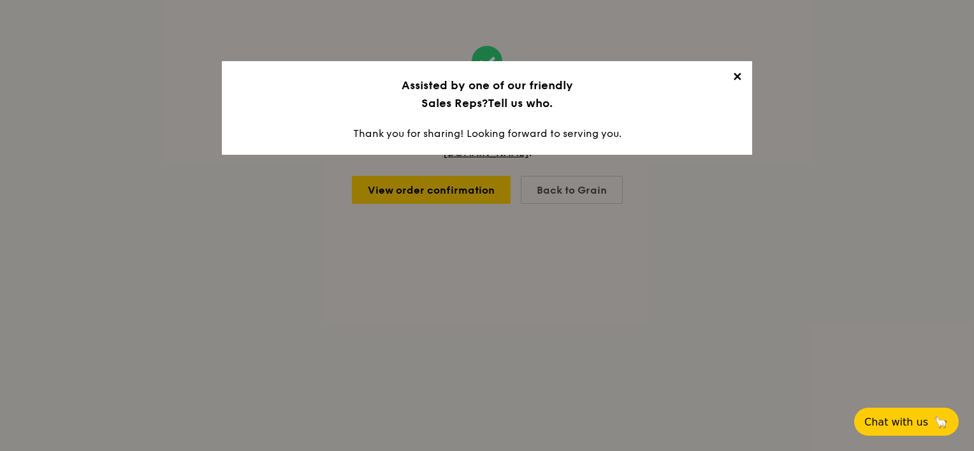
click at [737, 74] on span "✕" at bounding box center [737, 79] width 18 height 18
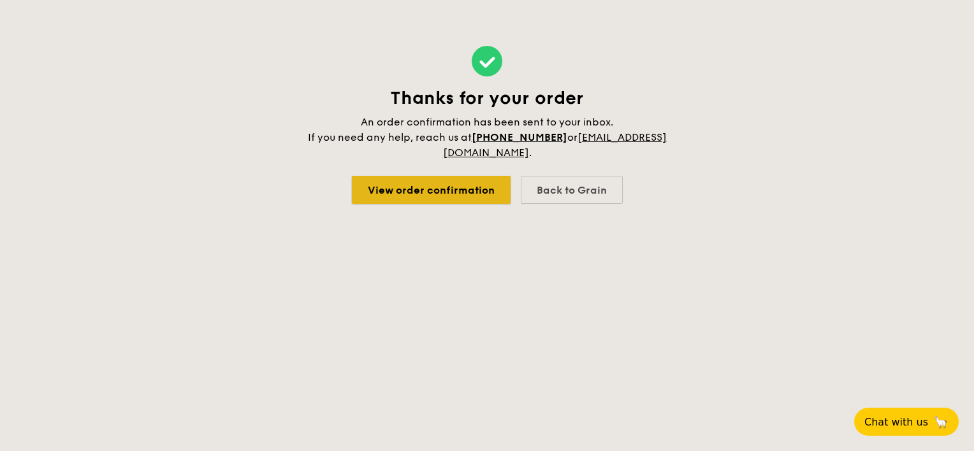
click at [447, 187] on link "View order confirmation" at bounding box center [431, 190] width 159 height 28
